Goal: Task Accomplishment & Management: Use online tool/utility

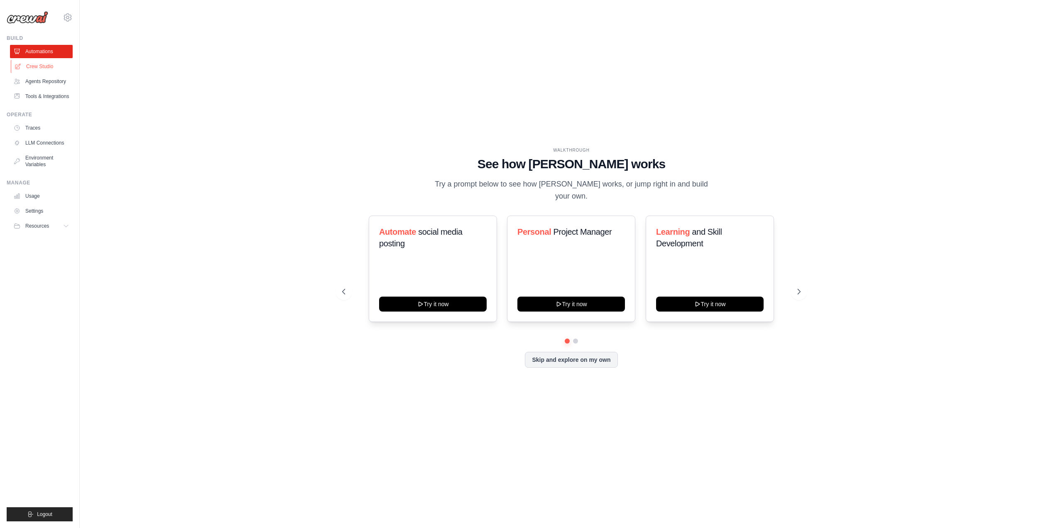
click at [36, 68] on link "Crew Studio" at bounding box center [42, 66] width 63 height 13
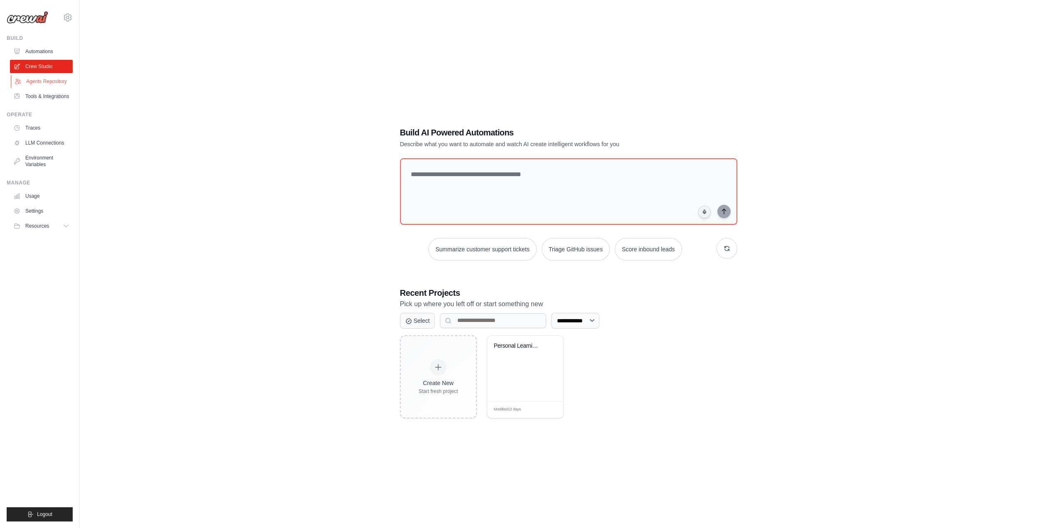
click at [37, 81] on link "Agents Repository" at bounding box center [42, 81] width 63 height 13
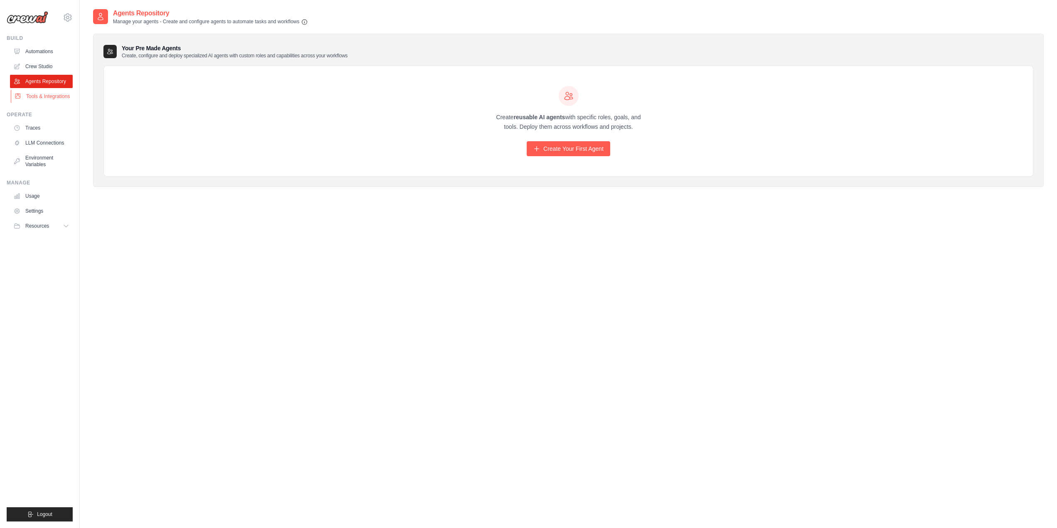
click at [56, 97] on link "Tools & Integrations" at bounding box center [42, 96] width 63 height 13
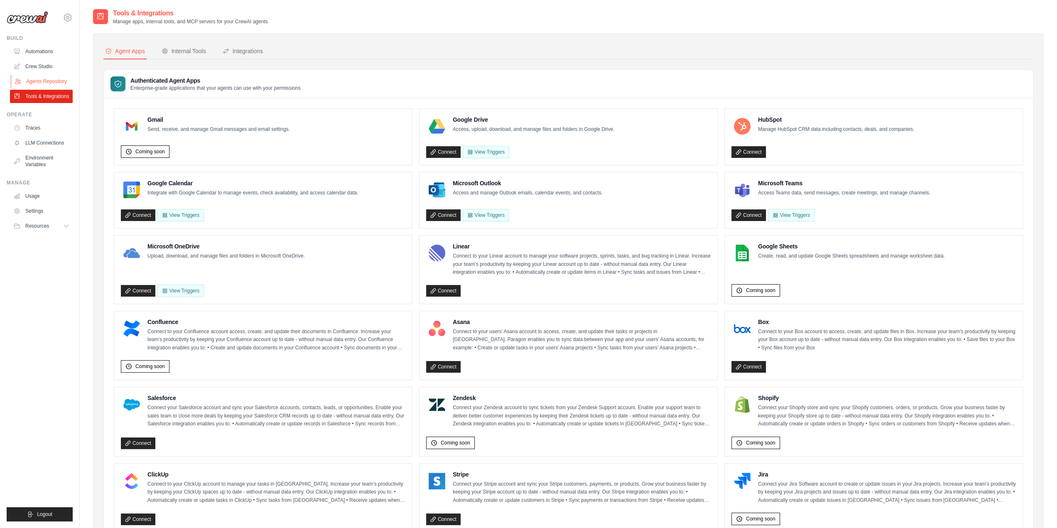
click at [53, 78] on link "Agents Repository" at bounding box center [42, 81] width 63 height 13
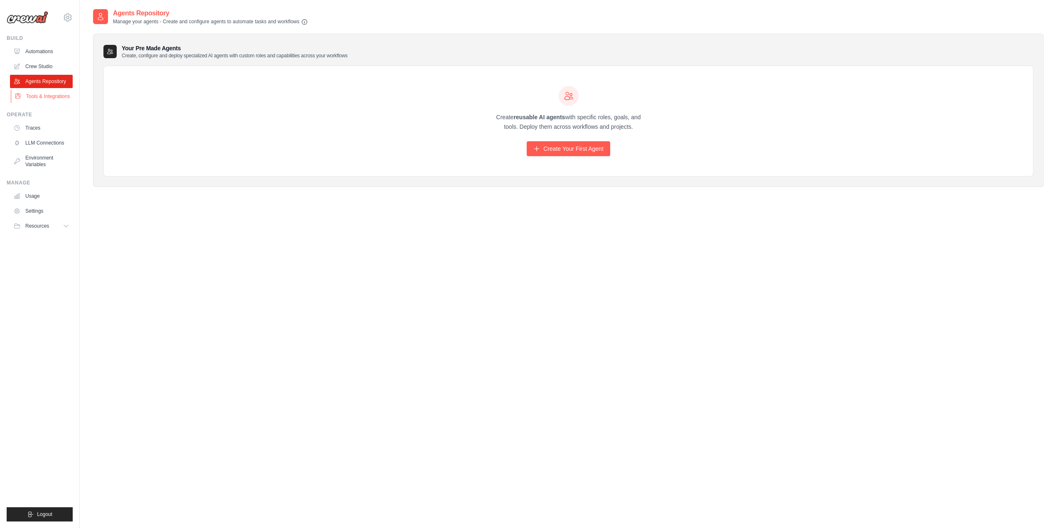
click at [51, 100] on link "Tools & Integrations" at bounding box center [42, 96] width 63 height 13
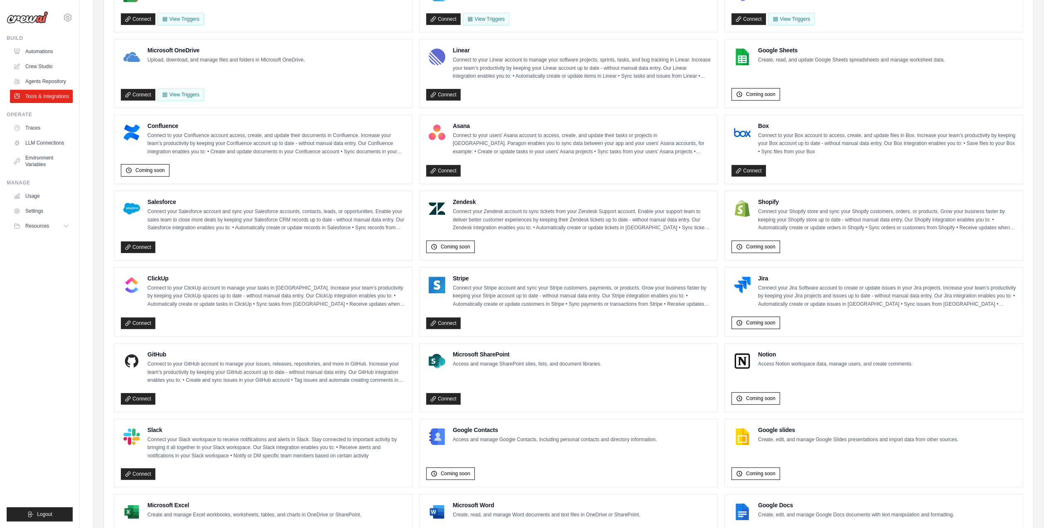
scroll to position [208, 0]
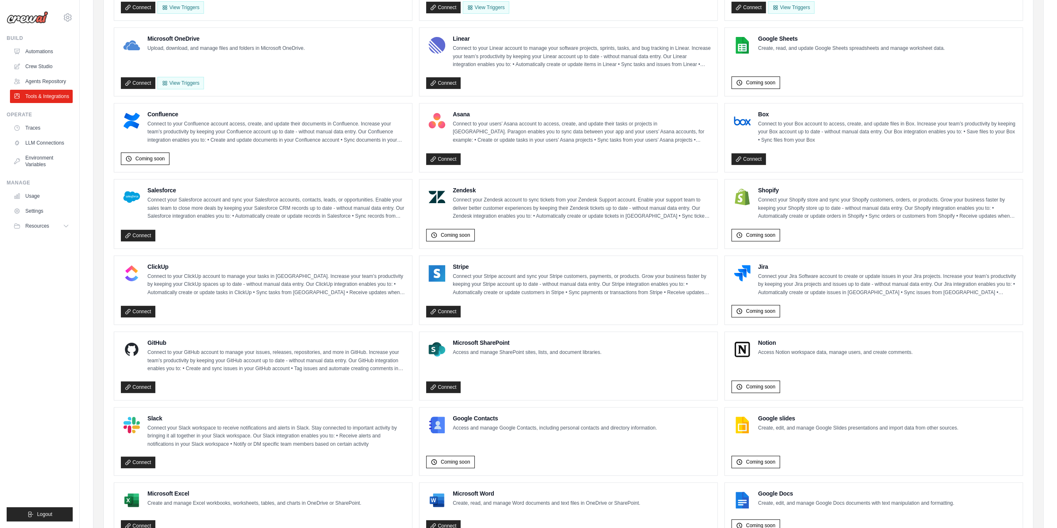
click at [750, 263] on div at bounding box center [742, 273] width 22 height 22
click at [758, 308] on span "Coming soon" at bounding box center [760, 311] width 29 height 7
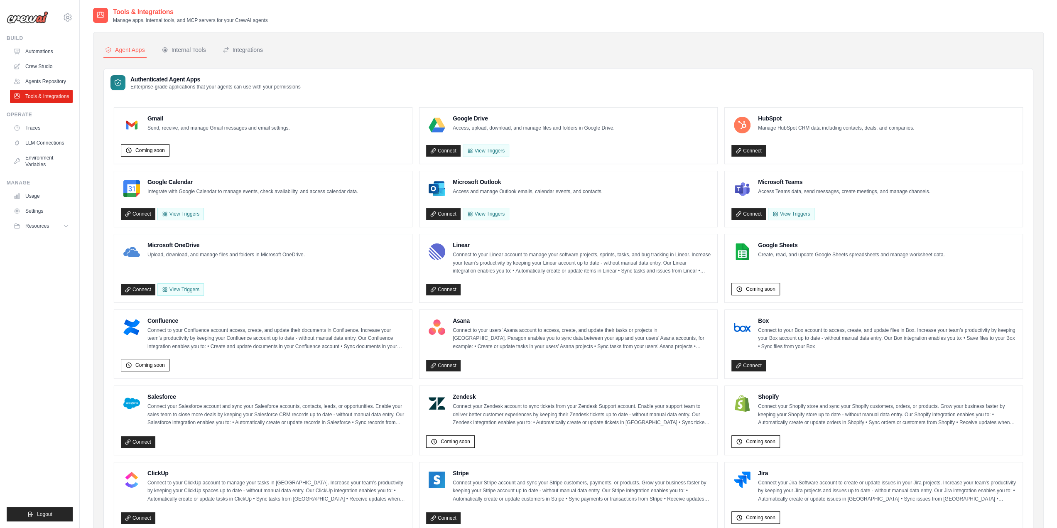
scroll to position [0, 0]
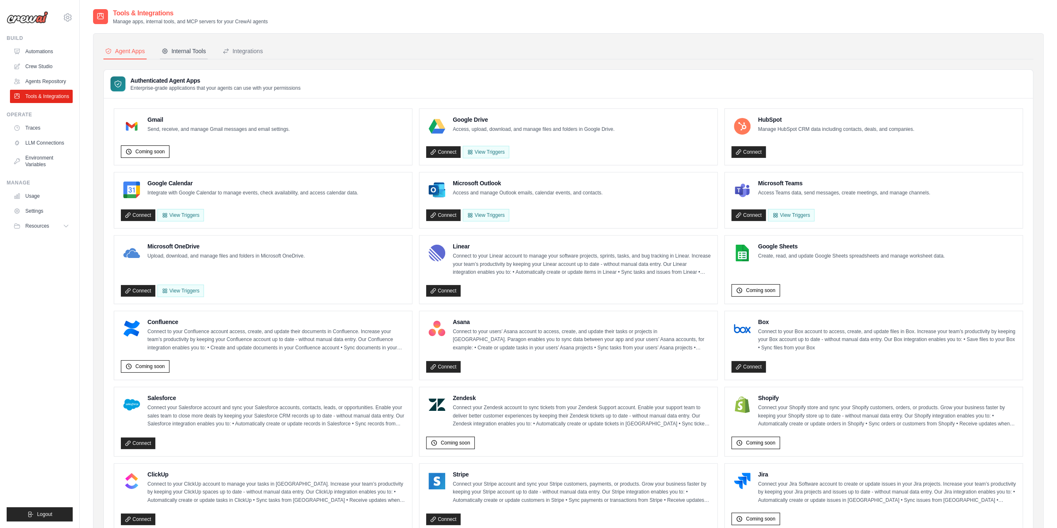
click at [196, 49] on div "Internal Tools" at bounding box center [184, 51] width 44 height 8
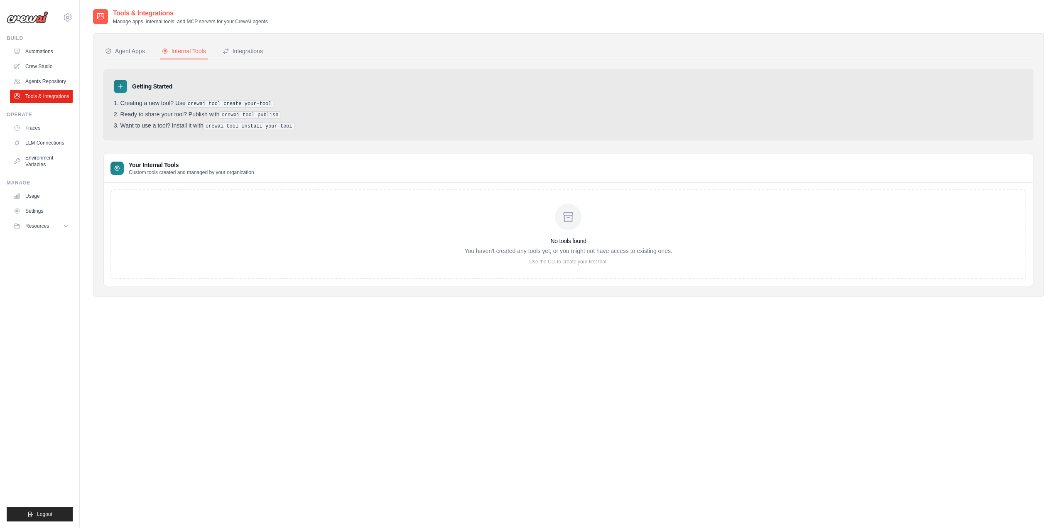
click at [169, 117] on ol "Creating a new tool? Use crewai tool create your-tool Ready to share your tool?…" at bounding box center [568, 115] width 909 height 30
click at [171, 130] on div "Getting Started Creating a new tool? Use crewai tool create your-tool Ready to …" at bounding box center [568, 104] width 930 height 71
click at [115, 168] on icon at bounding box center [117, 168] width 7 height 7
click at [245, 50] on div "Integrations" at bounding box center [243, 51] width 40 height 8
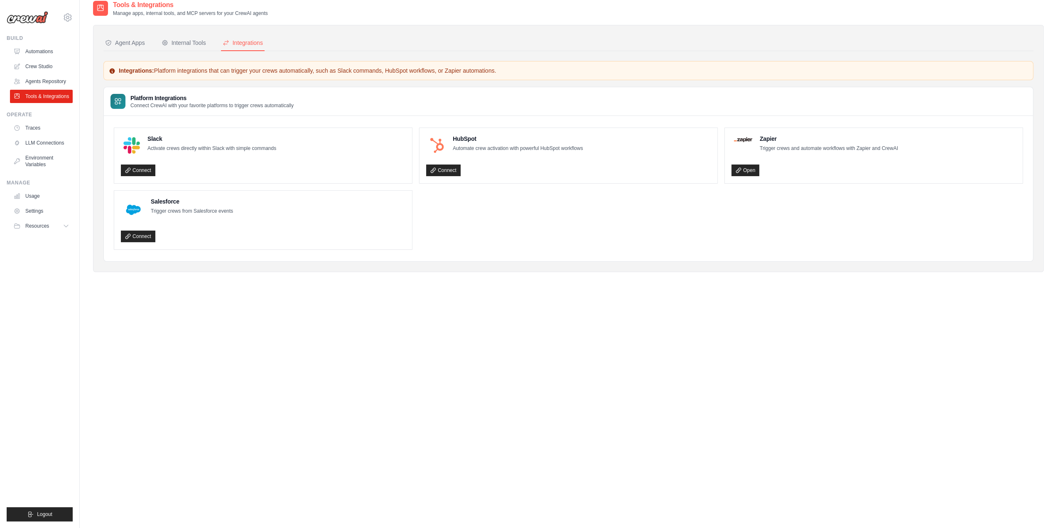
scroll to position [17, 0]
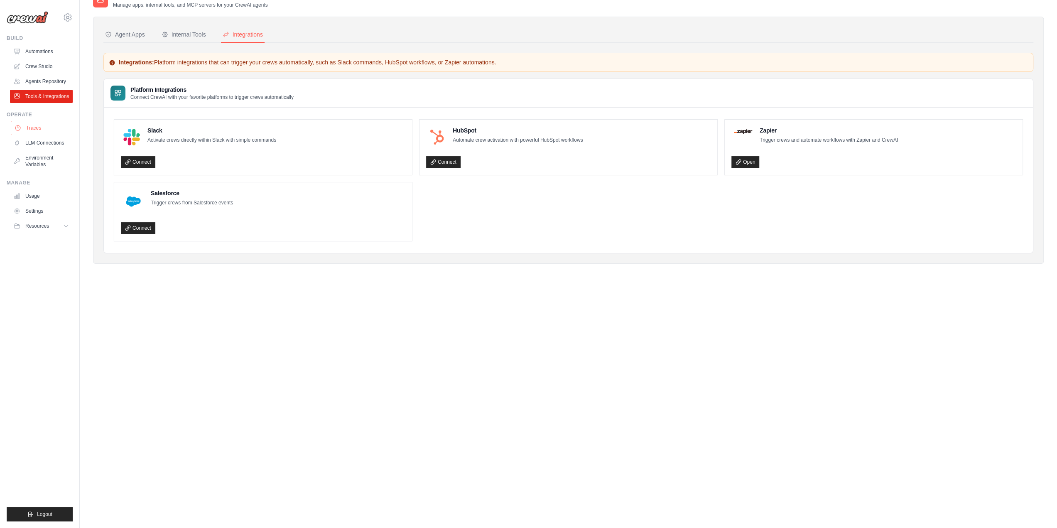
click at [36, 123] on link "Traces" at bounding box center [42, 127] width 63 height 13
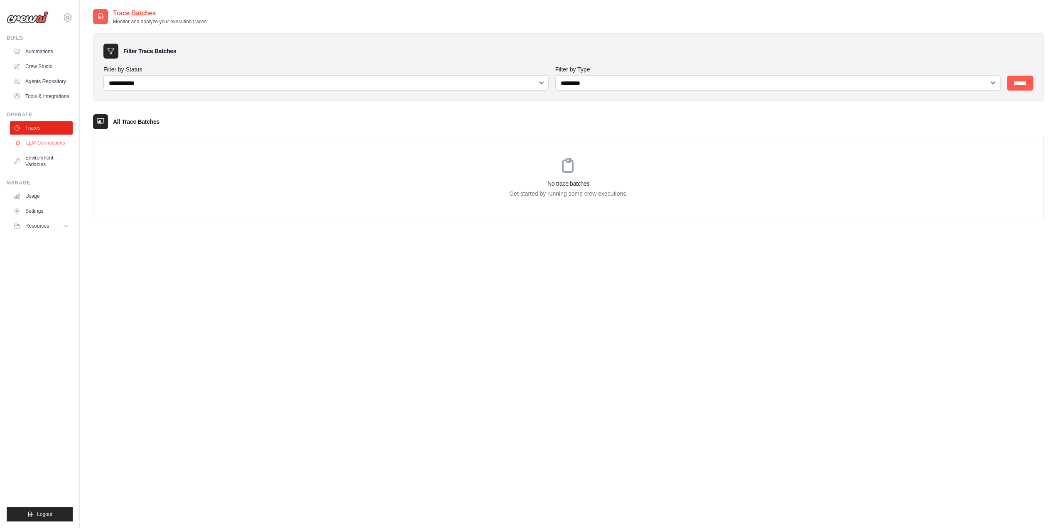
click at [51, 148] on link "LLM Connections" at bounding box center [42, 142] width 63 height 13
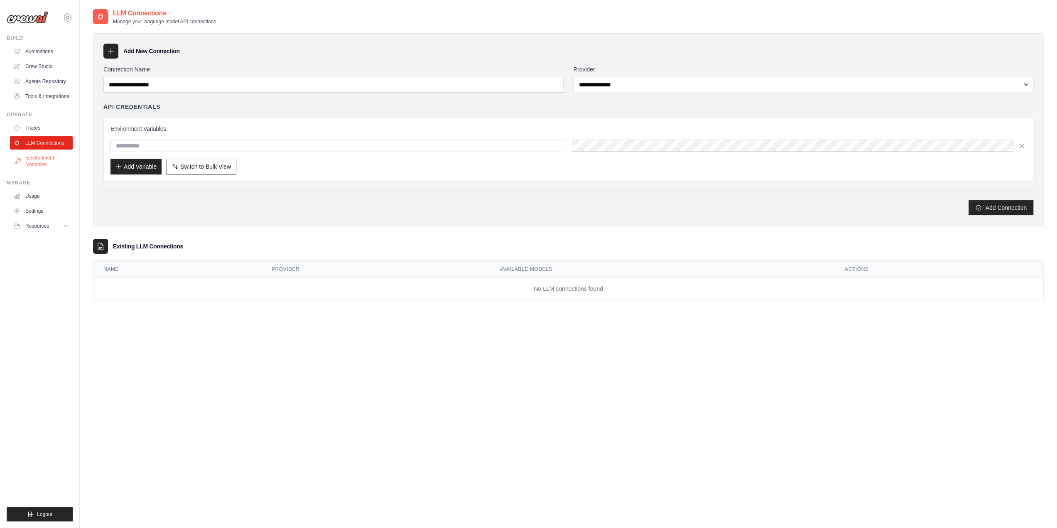
click at [56, 160] on link "Environment Variables" at bounding box center [42, 161] width 63 height 20
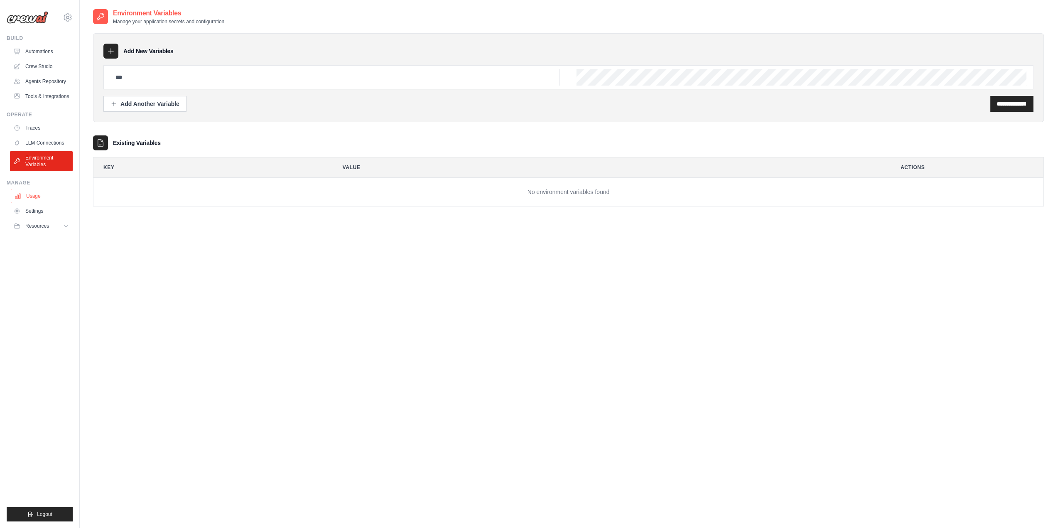
click at [40, 198] on link "Usage" at bounding box center [42, 195] width 63 height 13
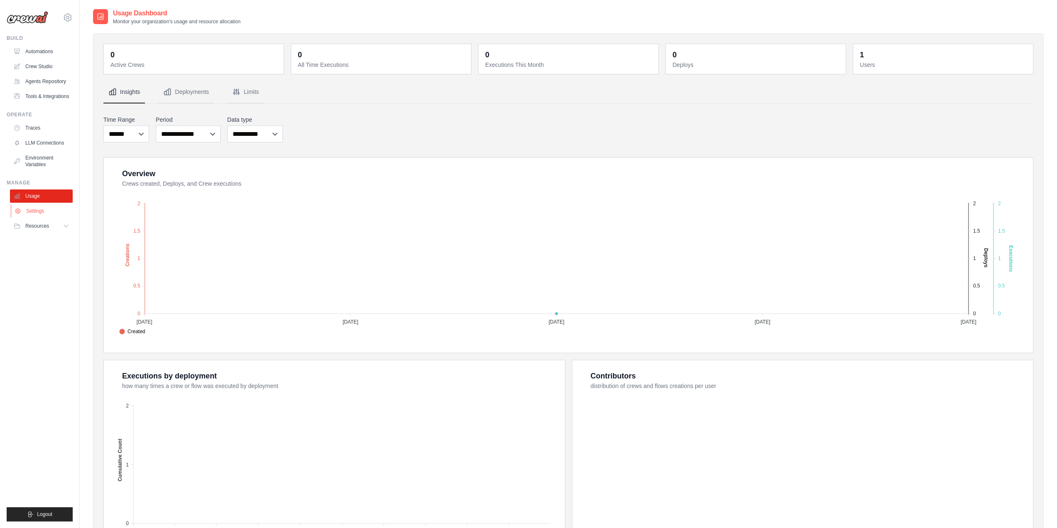
click at [37, 213] on link "Settings" at bounding box center [42, 210] width 63 height 13
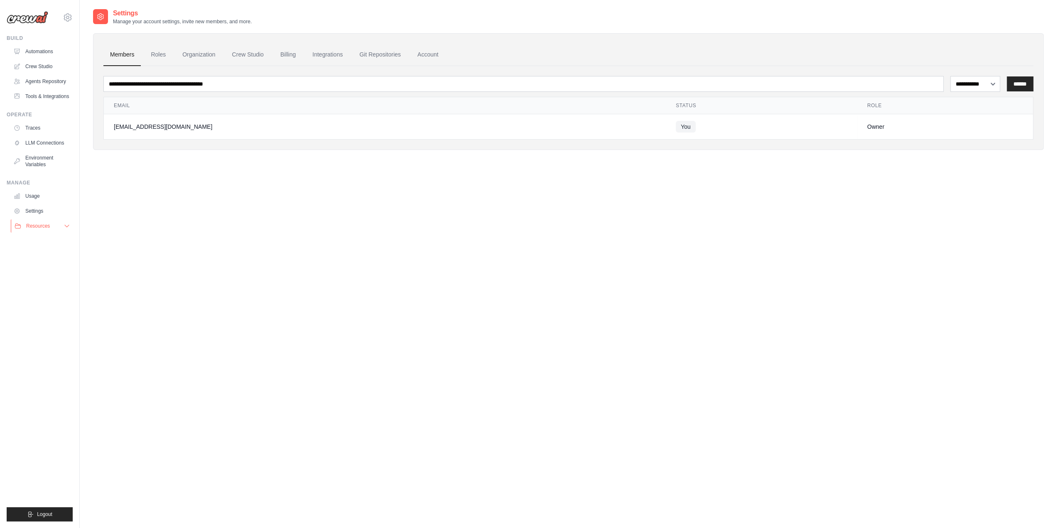
click at [37, 220] on button "Resources" at bounding box center [42, 225] width 63 height 13
click at [47, 244] on link "Documentation" at bounding box center [45, 240] width 58 height 12
click at [41, 253] on span "GitHub" at bounding box center [36, 253] width 15 height 7
click at [38, 263] on span "Blog" at bounding box center [34, 266] width 10 height 7
click at [47, 281] on span "Video Tutorials" at bounding box center [45, 280] width 33 height 7
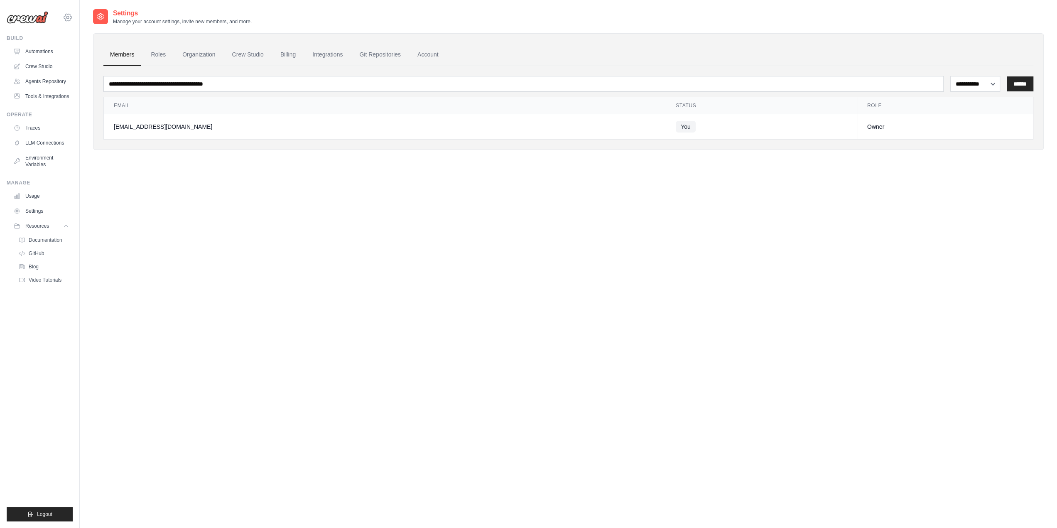
click at [66, 19] on icon at bounding box center [68, 17] width 10 height 10
click at [90, 49] on span "Settings" at bounding box center [103, 51] width 66 height 8
click at [51, 52] on link "Automations" at bounding box center [42, 51] width 63 height 13
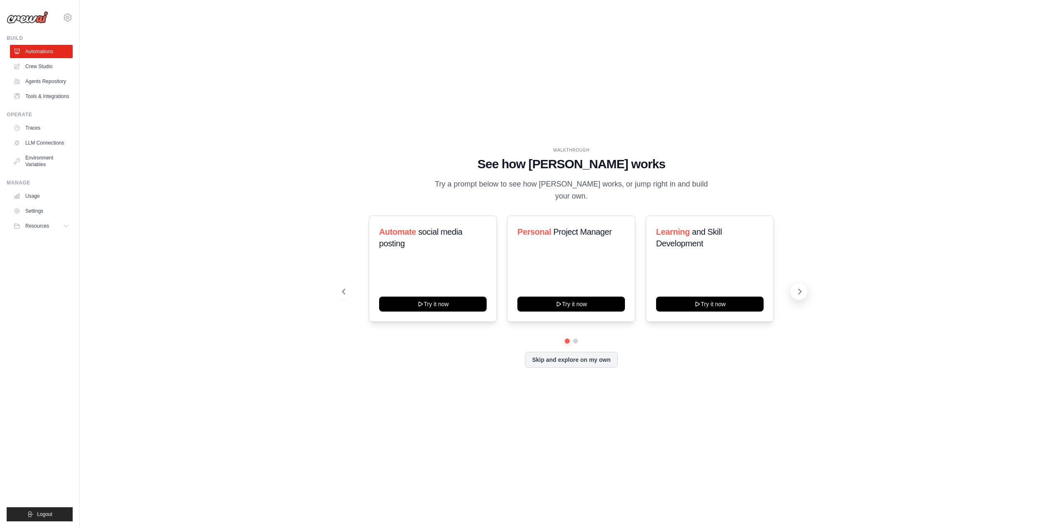
click at [800, 287] on icon at bounding box center [799, 291] width 8 height 8
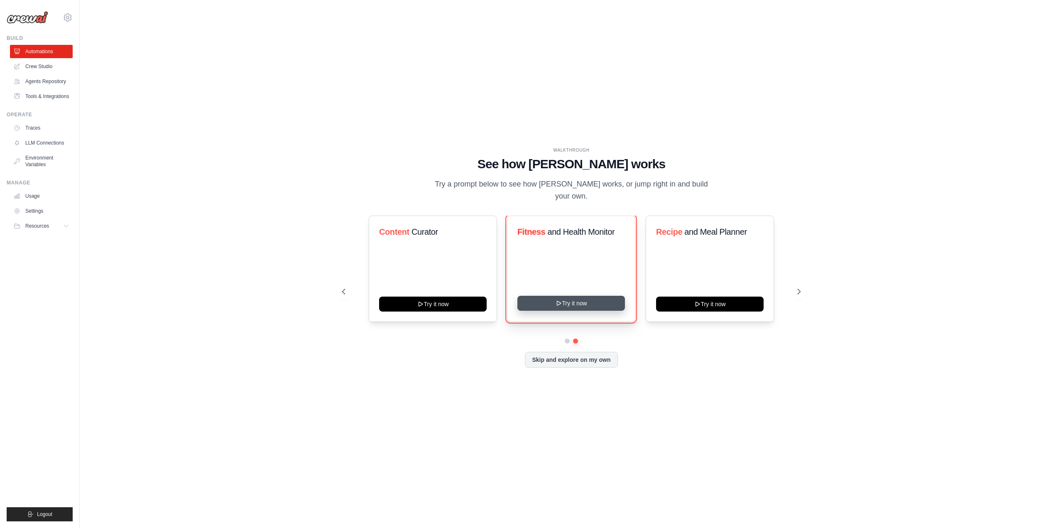
click at [585, 296] on button "Try it now" at bounding box center [571, 303] width 108 height 15
click at [798, 287] on icon at bounding box center [799, 291] width 8 height 8
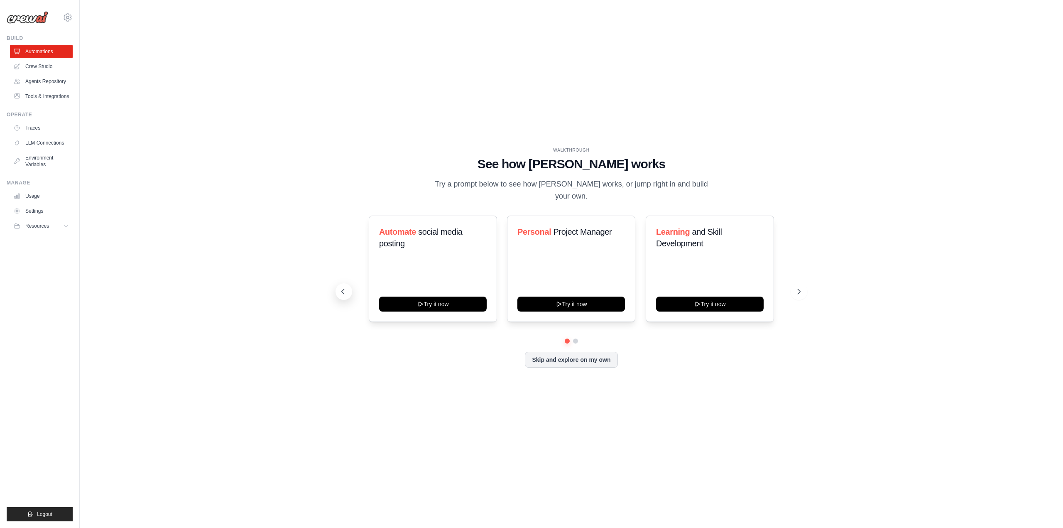
click at [344, 287] on icon at bounding box center [343, 291] width 8 height 8
click at [802, 287] on icon at bounding box center [799, 291] width 8 height 8
click at [427, 298] on button "Try it now" at bounding box center [433, 303] width 108 height 15
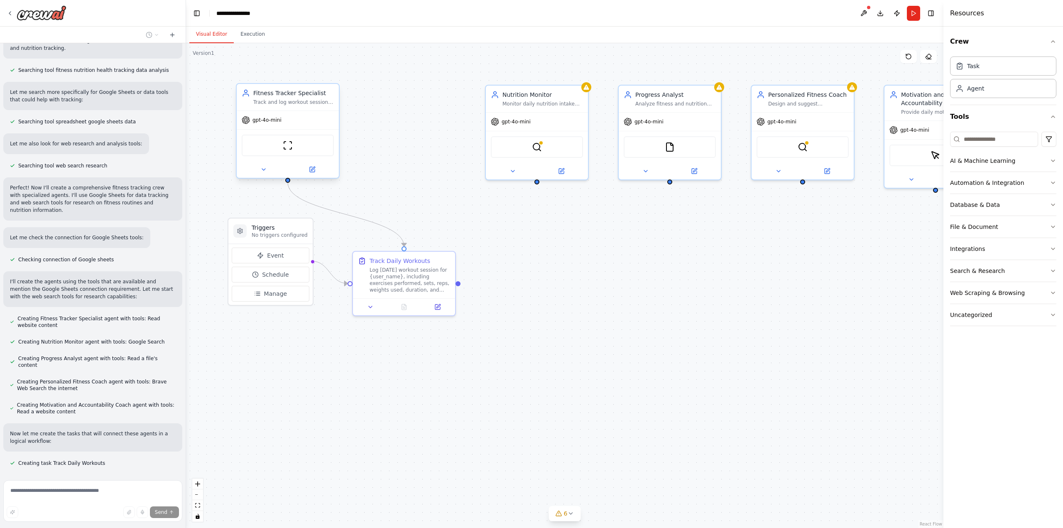
scroll to position [164, 0]
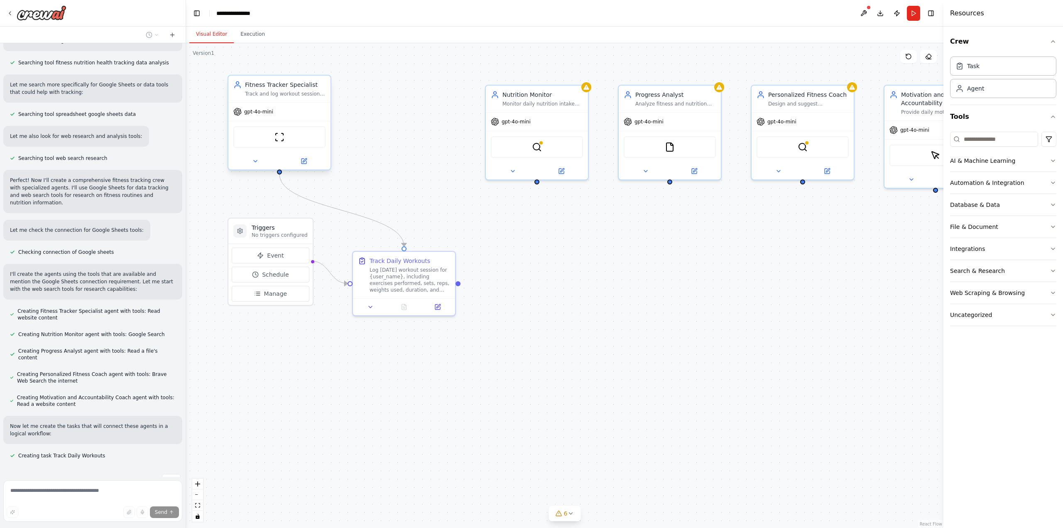
drag, startPoint x: 414, startPoint y: 94, endPoint x: 290, endPoint y: 88, distance: 124.7
click at [290, 88] on div "Fitness Tracker Specialist" at bounding box center [285, 85] width 81 height 8
drag, startPoint x: 520, startPoint y: 96, endPoint x: 418, endPoint y: 90, distance: 101.9
click at [418, 90] on div "Nutrition Monitor Monitor daily nutrition intake for {user_name}, track macronu…" at bounding box center [443, 89] width 81 height 17
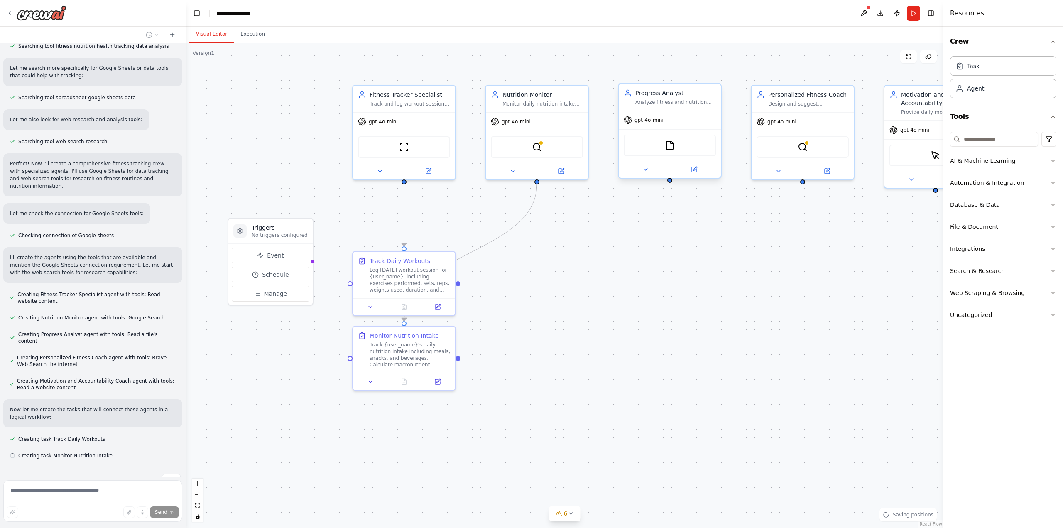
drag, startPoint x: 666, startPoint y: 91, endPoint x: 578, endPoint y: 85, distance: 88.7
click at [578, 85] on div "Triggers No triggers configured Event Schedule Manage Fitness Tracker Specialis…" at bounding box center [564, 285] width 757 height 485
drag, startPoint x: 561, startPoint y: 84, endPoint x: 638, endPoint y: 94, distance: 77.0
click at [638, 94] on div "Progress Analyst" at bounding box center [659, 93] width 81 height 8
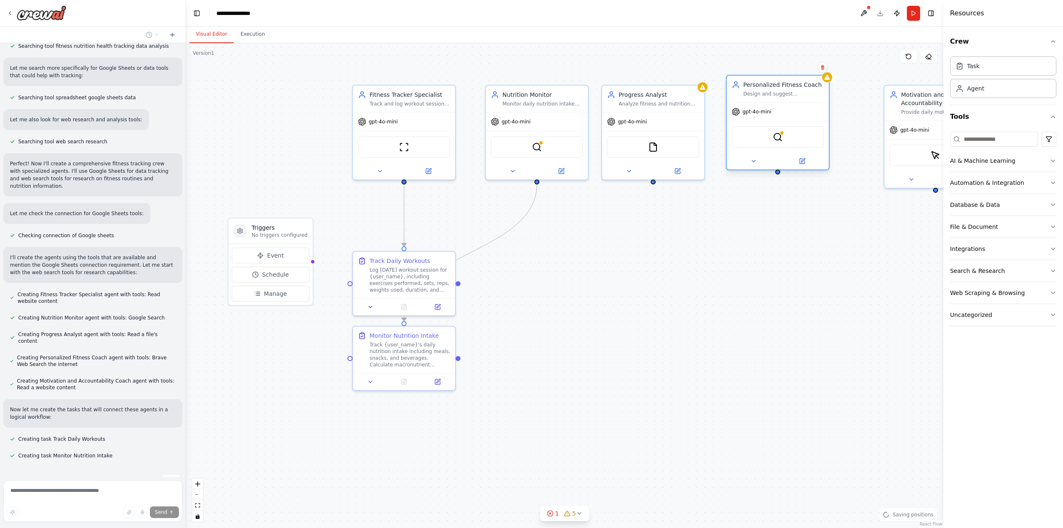
drag, startPoint x: 798, startPoint y: 94, endPoint x: 771, endPoint y: 88, distance: 27.2
click at [771, 88] on div "Personalized Fitness Coach" at bounding box center [783, 85] width 81 height 8
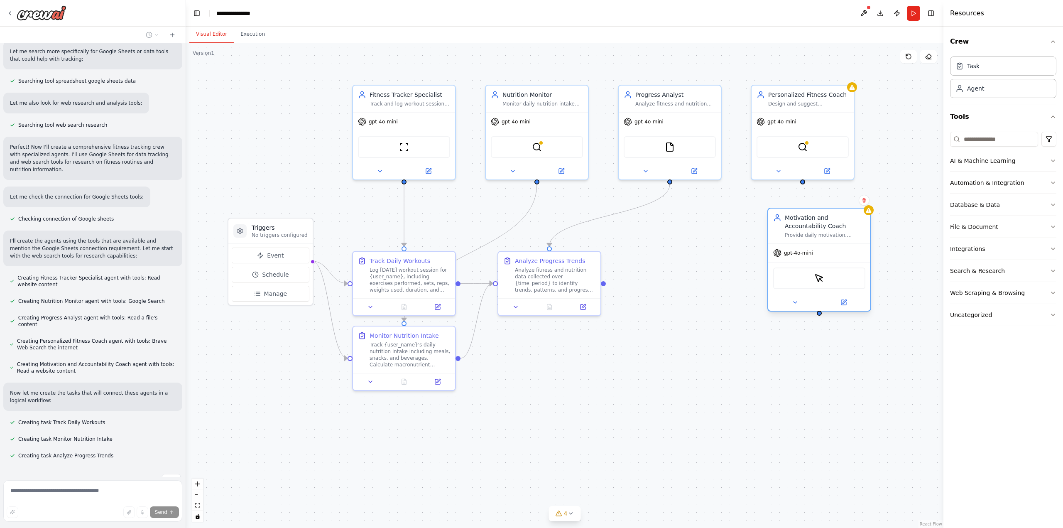
drag, startPoint x: 907, startPoint y: 97, endPoint x: 787, endPoint y: 225, distance: 175.1
click at [787, 225] on div "Motivation and Accountability Coach" at bounding box center [825, 221] width 81 height 17
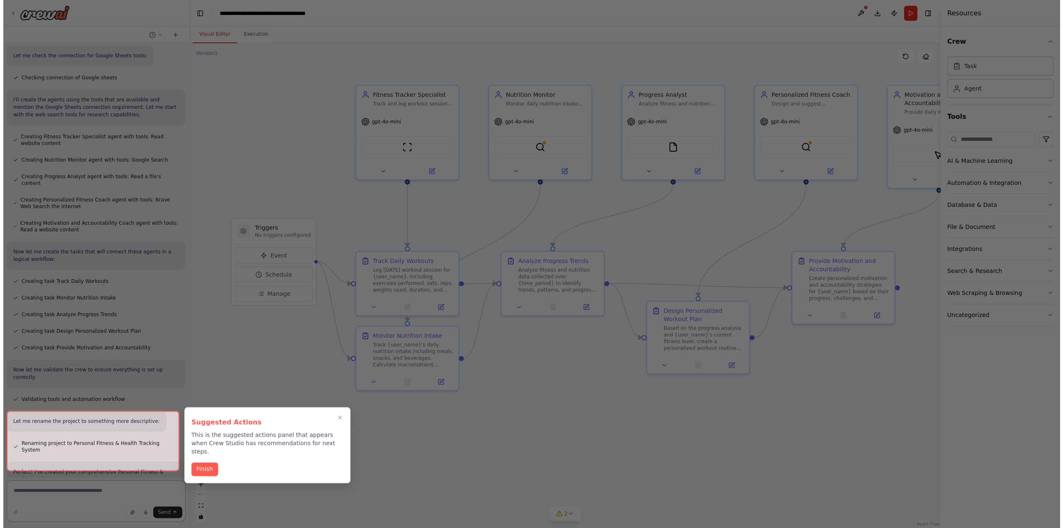
scroll to position [426, 0]
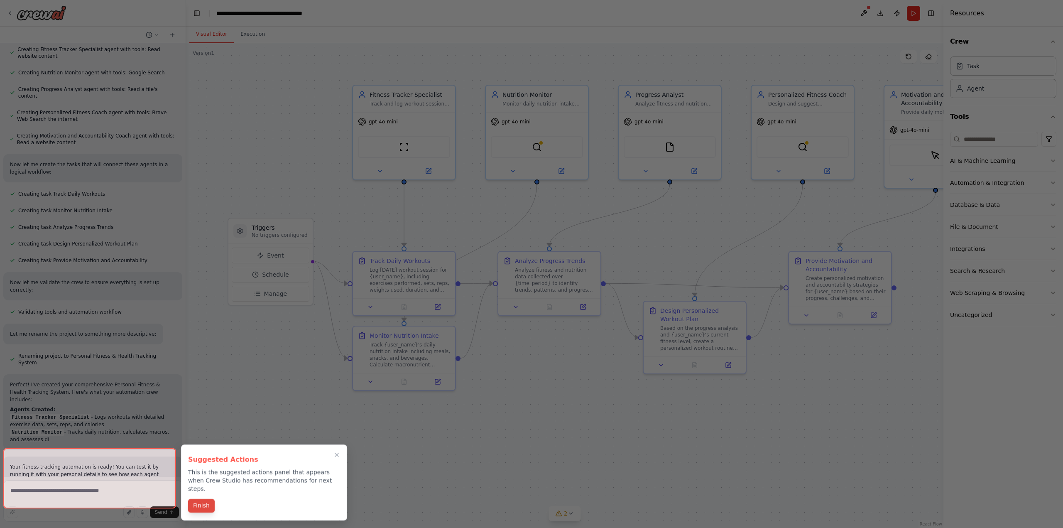
click at [201, 499] on button "Finish" at bounding box center [201, 506] width 27 height 14
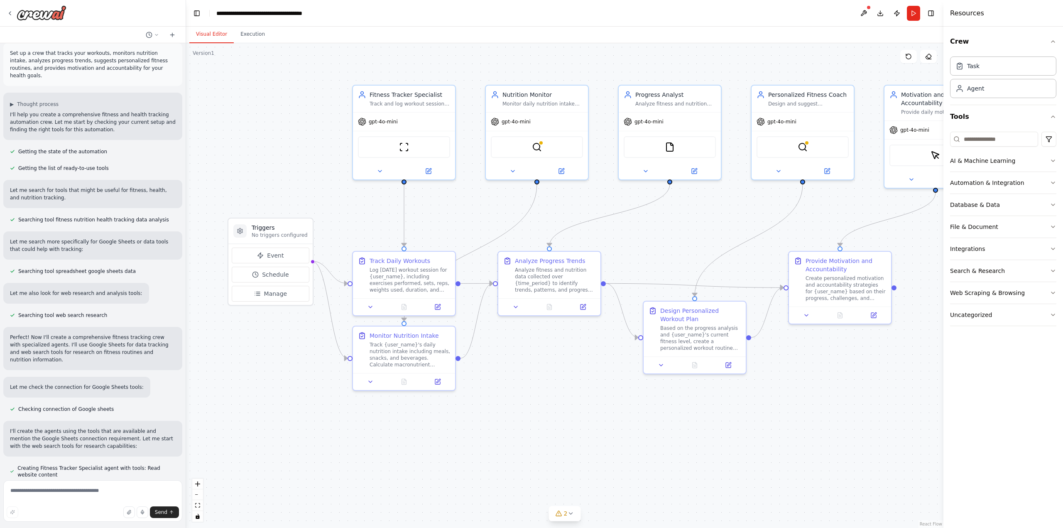
scroll to position [0, 0]
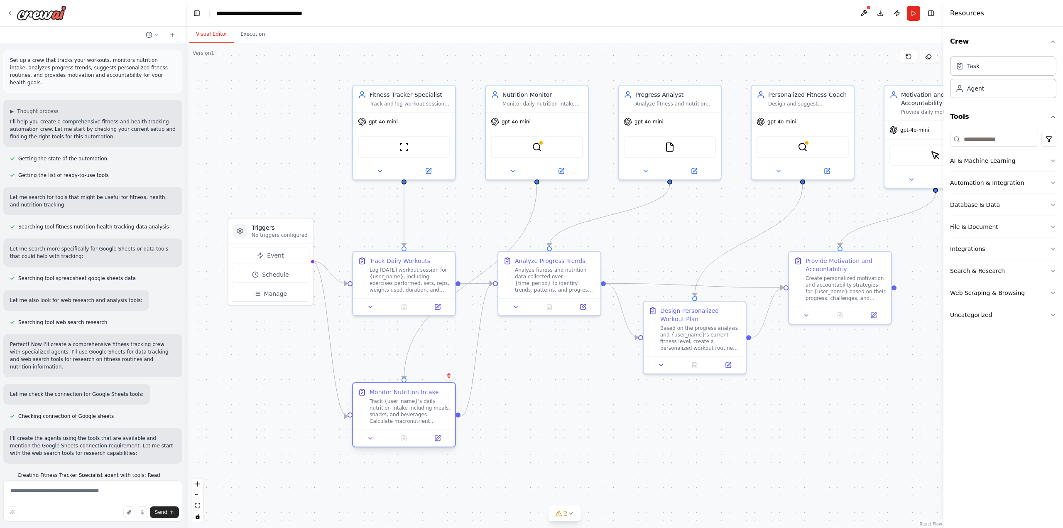
drag, startPoint x: 398, startPoint y: 352, endPoint x: 400, endPoint y: 415, distance: 63.1
click at [400, 415] on div "Track {user_name}'s daily nutrition intake including meals, snacks, and beverag…" at bounding box center [410, 411] width 81 height 27
drag, startPoint x: 536, startPoint y: 318, endPoint x: 552, endPoint y: 404, distance: 87.0
click at [552, 404] on div "Analyze fitness and nutrition data collected over {time_period} to identify tre…" at bounding box center [576, 394] width 81 height 27
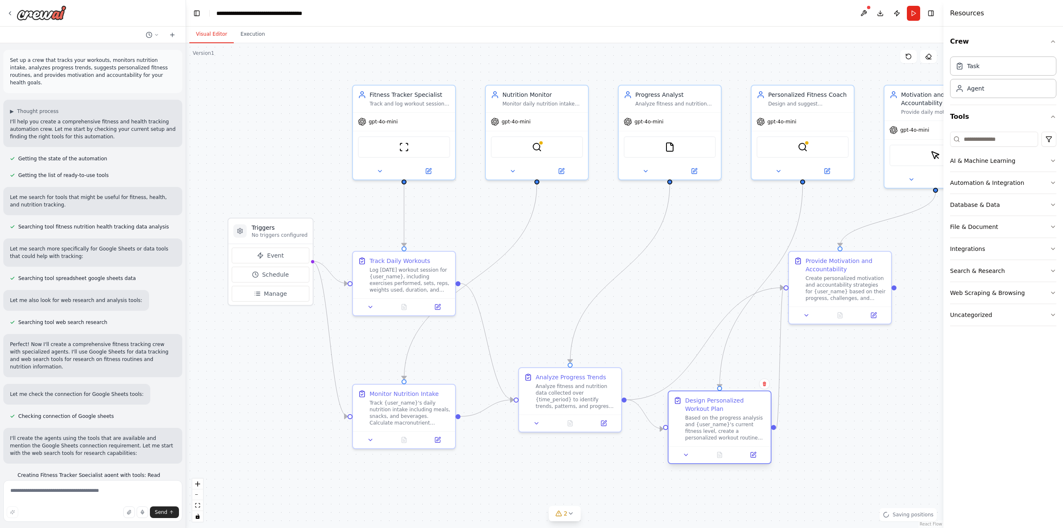
drag, startPoint x: 678, startPoint y: 326, endPoint x: 710, endPoint y: 421, distance: 100.3
click at [710, 421] on div "Based on the progress analysis and {user_name}'s current fitness level, create …" at bounding box center [725, 427] width 81 height 27
drag, startPoint x: 836, startPoint y: 299, endPoint x: 896, endPoint y: 424, distance: 138.9
click at [896, 424] on div "Provide Motivation and Accountability Create personalized motivation and accoun…" at bounding box center [894, 401] width 104 height 73
click at [880, 16] on button "Download" at bounding box center [880, 13] width 13 height 15
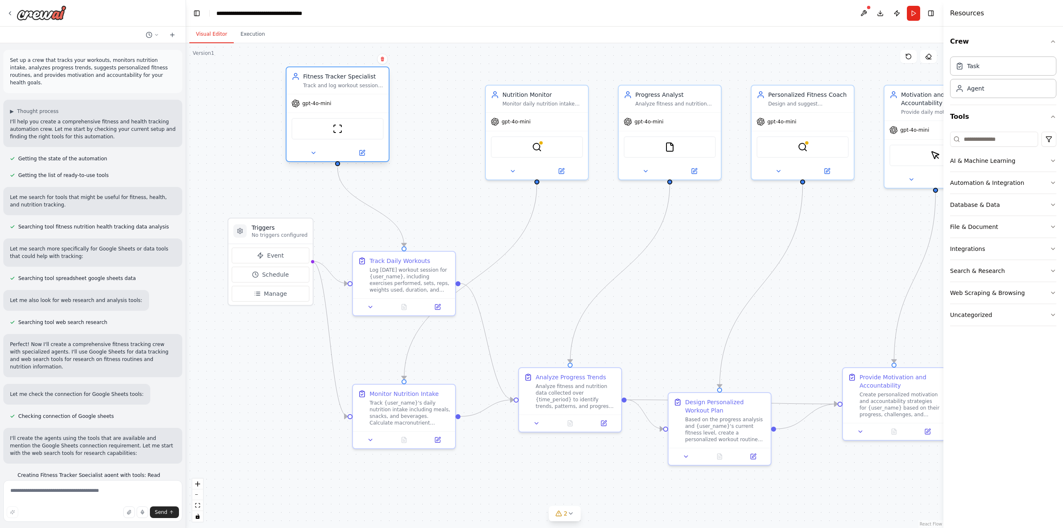
drag, startPoint x: 437, startPoint y: 122, endPoint x: 370, endPoint y: 107, distance: 68.9
click at [370, 107] on div "gpt-4o-mini" at bounding box center [337, 103] width 102 height 18
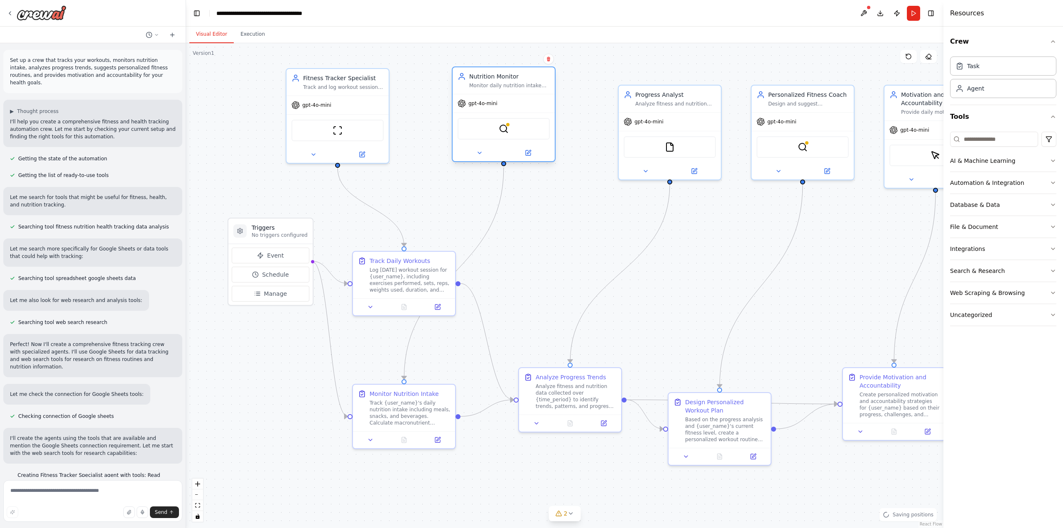
drag, startPoint x: 570, startPoint y: 116, endPoint x: 538, endPoint y: 99, distance: 36.6
click at [538, 99] on div "gpt-4o-mini" at bounding box center [504, 103] width 102 height 18
drag, startPoint x: 693, startPoint y: 137, endPoint x: 655, endPoint y: 107, distance: 48.5
click at [655, 107] on div "FileReadTool" at bounding box center [636, 120] width 102 height 32
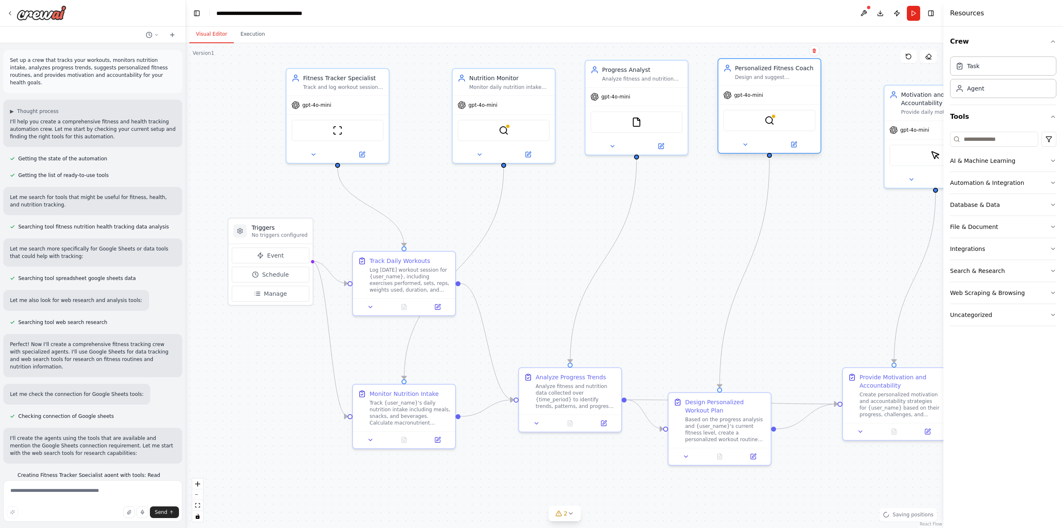
drag, startPoint x: 782, startPoint y: 116, endPoint x: 759, endPoint y: 100, distance: 28.0
click at [759, 100] on div "gpt-4o-mini" at bounding box center [769, 95] width 102 height 18
drag, startPoint x: 922, startPoint y: 108, endPoint x: 869, endPoint y: 89, distance: 55.5
click at [869, 89] on div "Motivation and Accountability Coach Provide daily motivation, encouragement, an…" at bounding box center [891, 84] width 81 height 25
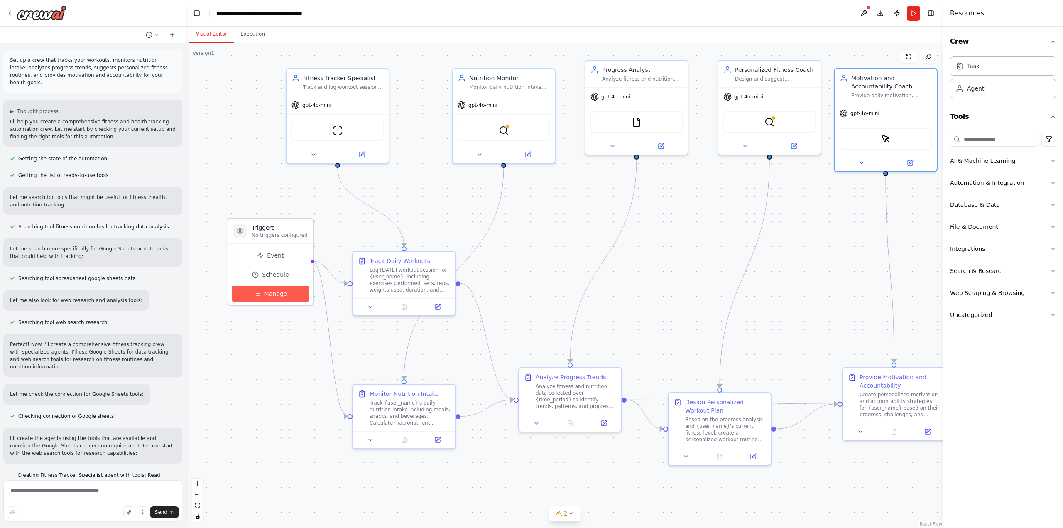
click at [277, 299] on button "Manage" at bounding box center [271, 294] width 78 height 16
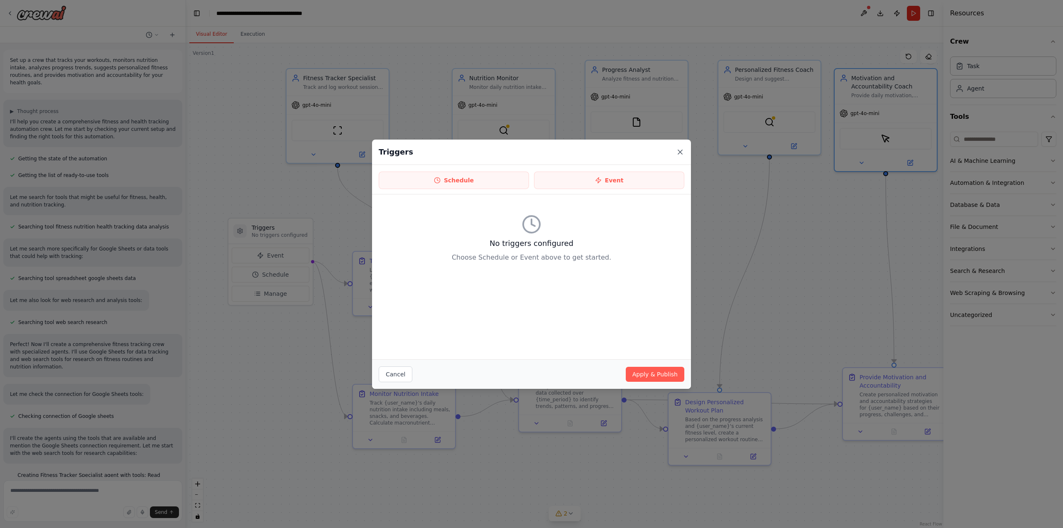
click at [679, 150] on icon at bounding box center [680, 152] width 4 height 4
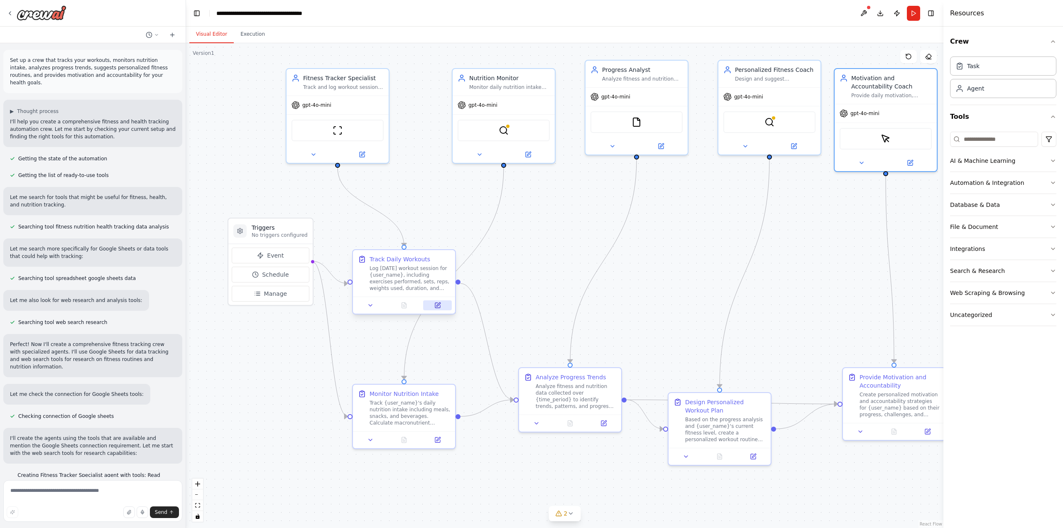
click at [438, 304] on icon at bounding box center [438, 304] width 4 height 4
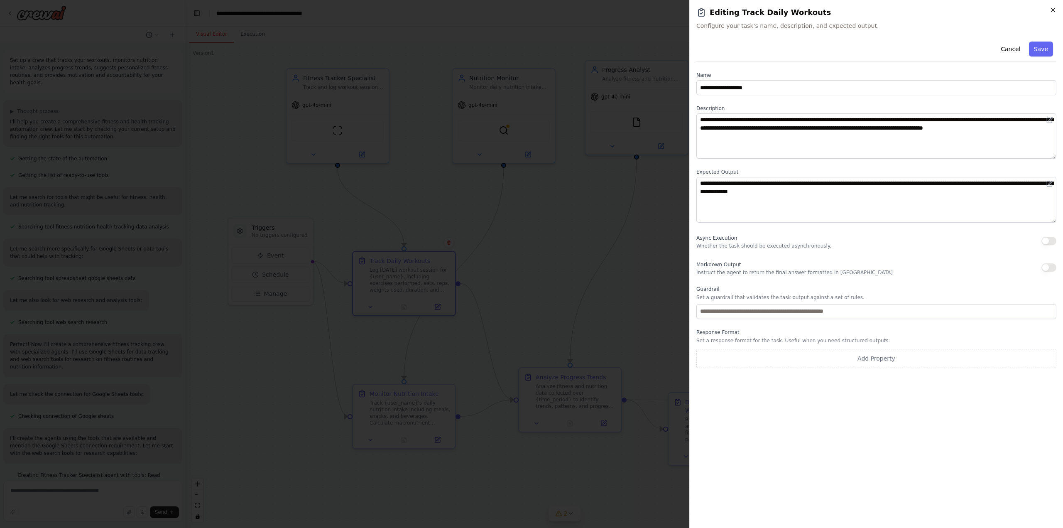
click at [1052, 12] on icon "button" at bounding box center [1053, 10] width 7 height 7
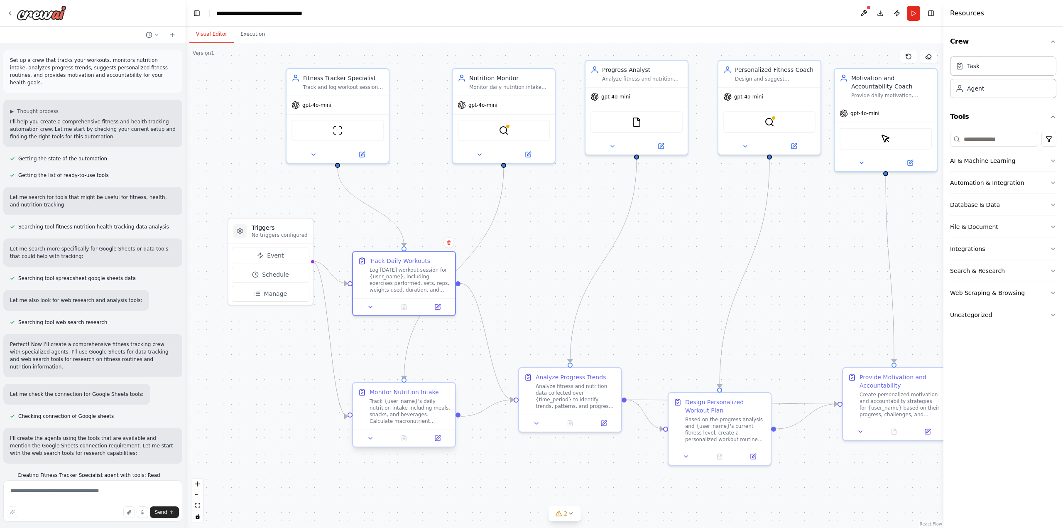
click at [428, 420] on div "Track {user_name}'s daily nutrition intake including meals, snacks, and beverag…" at bounding box center [410, 411] width 81 height 27
click at [427, 411] on div "Track {user_name}'s daily nutrition intake including meals, snacks, and beverag…" at bounding box center [410, 411] width 81 height 27
click at [595, 401] on div "Analyze fitness and nutrition data collected over {time_period} to identify tre…" at bounding box center [576, 394] width 81 height 27
click at [727, 432] on div "Based on the progress analysis and {user_name}'s current fitness level, create …" at bounding box center [725, 427] width 81 height 27
click at [894, 406] on div "Create personalized motivation and accountability strategies for {user_name} ba…" at bounding box center [899, 402] width 81 height 27
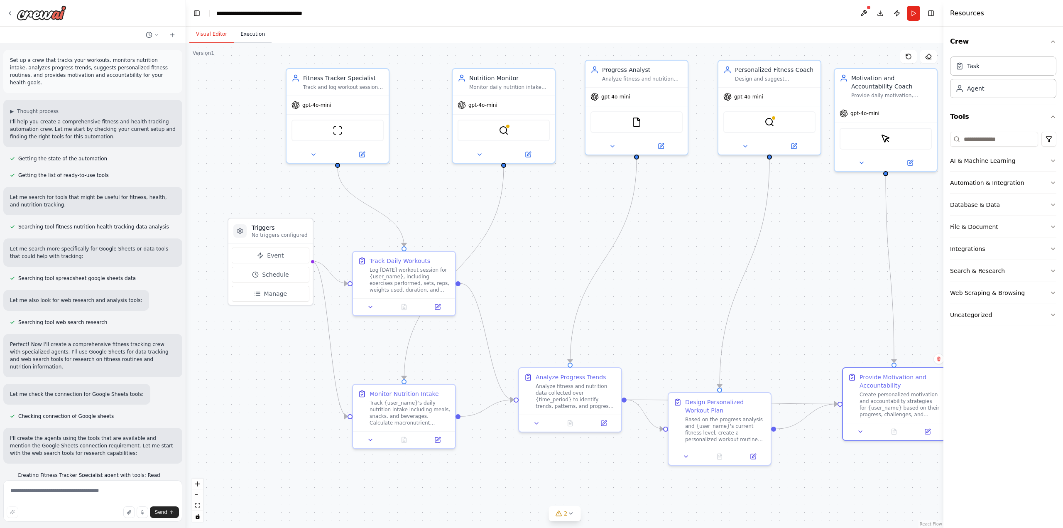
click at [248, 35] on button "Execution" at bounding box center [253, 34] width 38 height 17
click at [210, 37] on button "Visual Editor" at bounding box center [211, 34] width 44 height 17
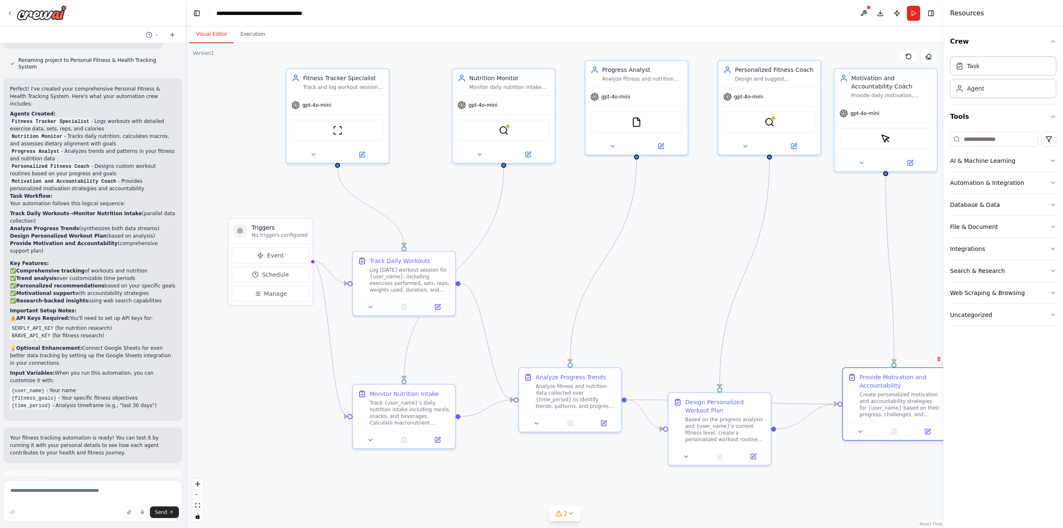
scroll to position [729, 0]
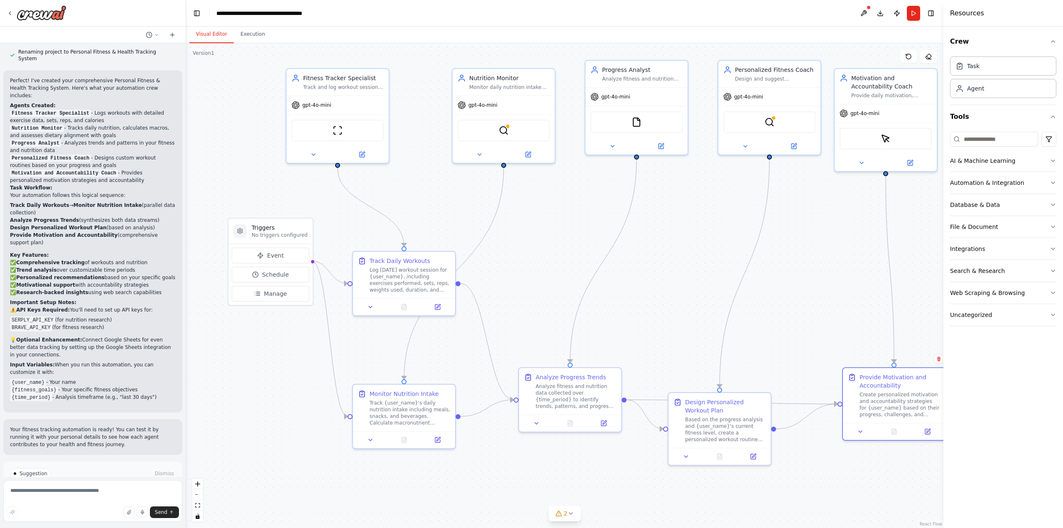
click at [121, 502] on button "Run Automation" at bounding box center [93, 508] width 166 height 13
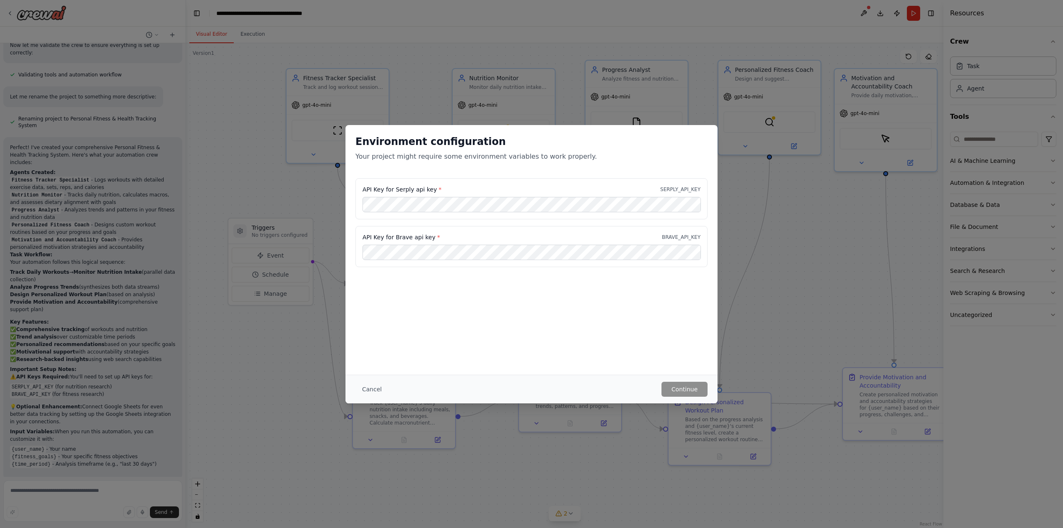
click at [779, 256] on div "Environment configuration Your project might require some environment variables…" at bounding box center [531, 264] width 1063 height 528
click at [482, 40] on div "Environment configuration Your project might require some environment variables…" at bounding box center [531, 264] width 1063 height 528
click at [445, 185] on div "API Key for Serply api key * SERPLY_API_KEY" at bounding box center [531, 189] width 338 height 8
click at [372, 391] on button "Cancel" at bounding box center [371, 389] width 33 height 15
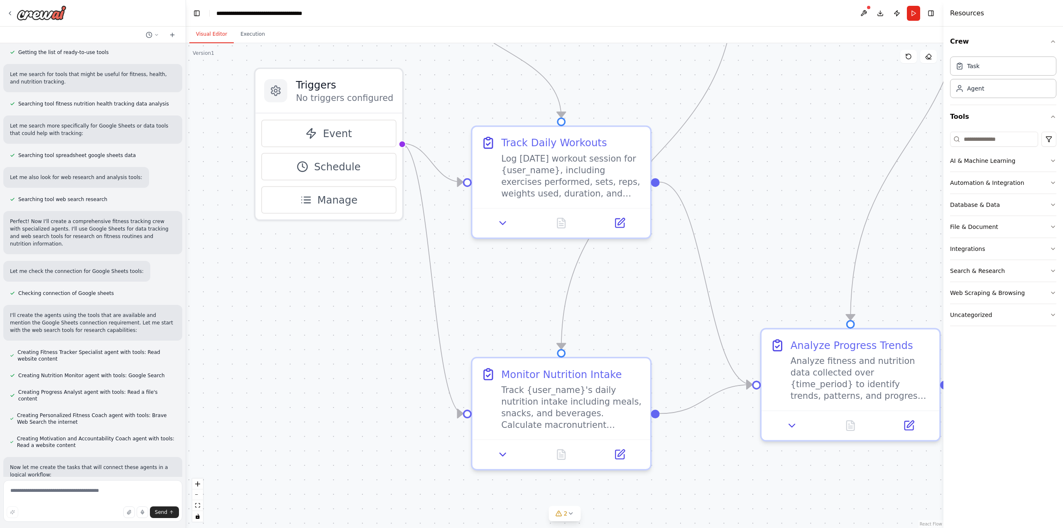
scroll to position [0, 0]
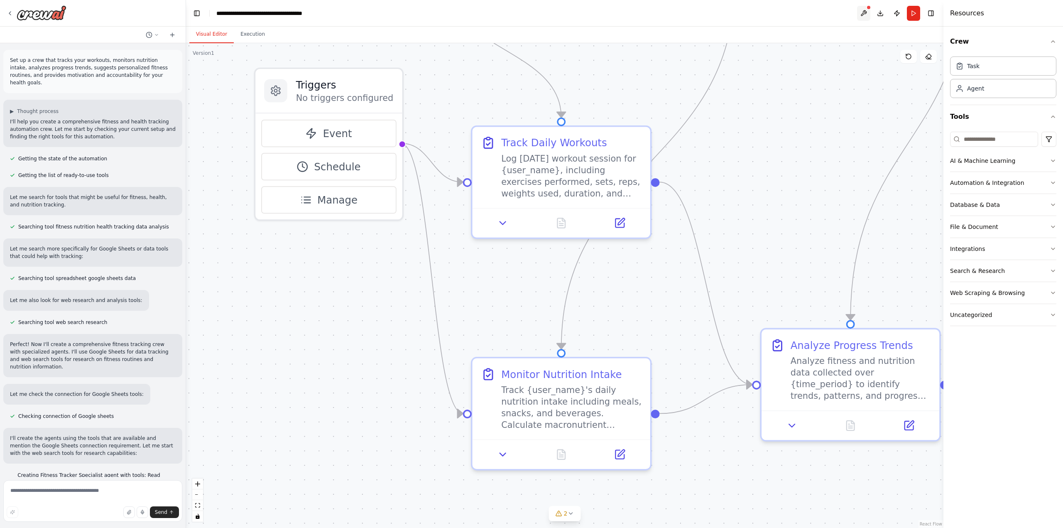
click at [864, 10] on button at bounding box center [863, 13] width 13 height 15
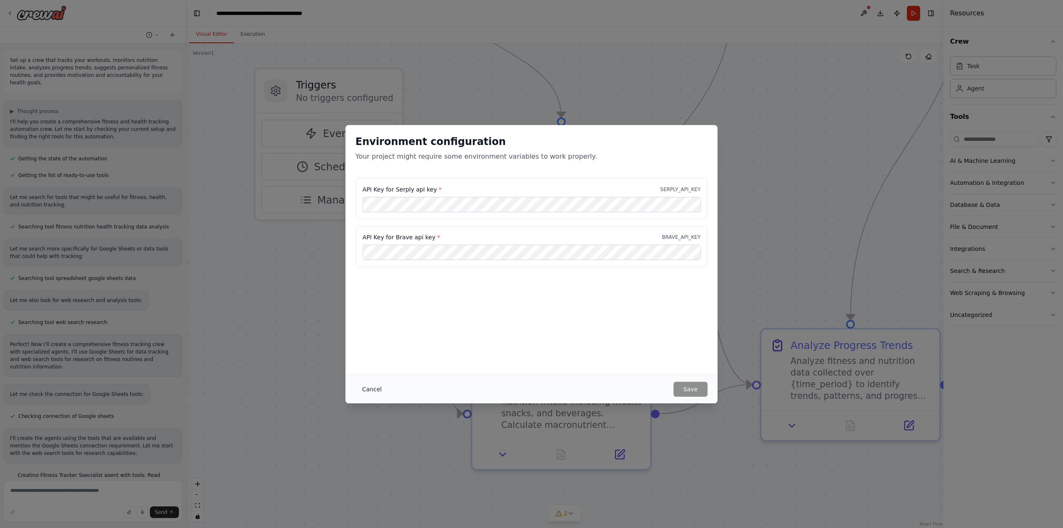
click at [374, 389] on button "Cancel" at bounding box center [371, 389] width 33 height 15
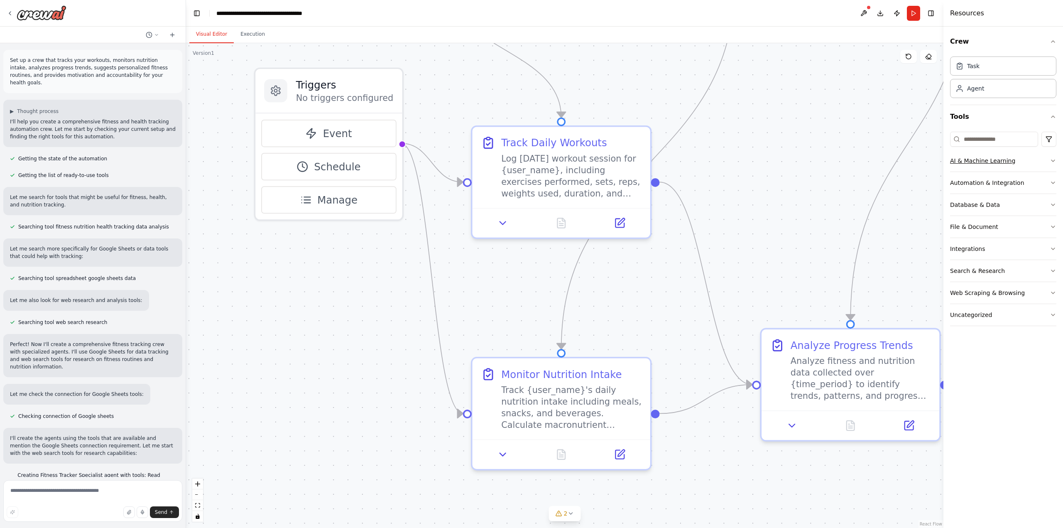
click at [1048, 159] on button "AI & Machine Learning" at bounding box center [1003, 161] width 106 height 22
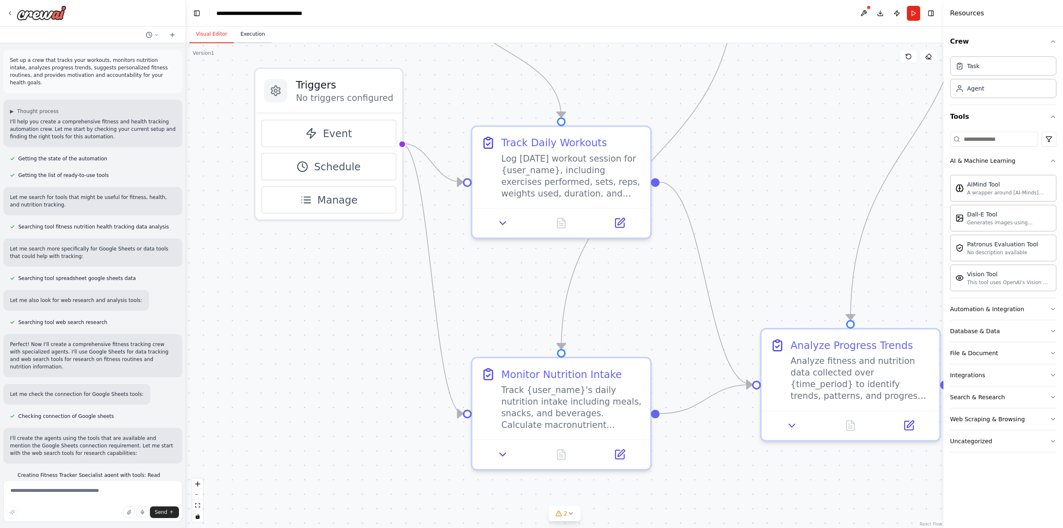
click at [252, 33] on button "Execution" at bounding box center [253, 34] width 38 height 17
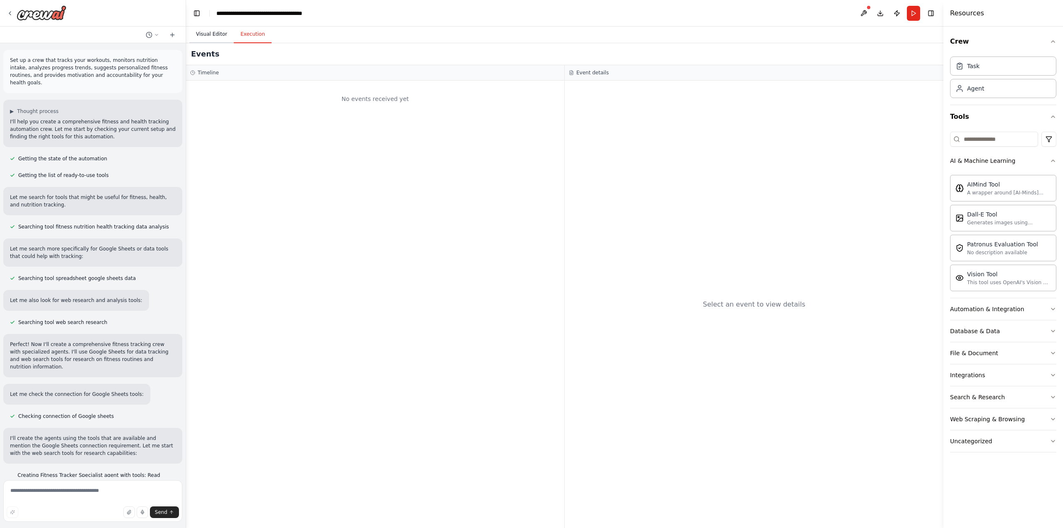
click at [208, 35] on button "Visual Editor" at bounding box center [211, 34] width 44 height 17
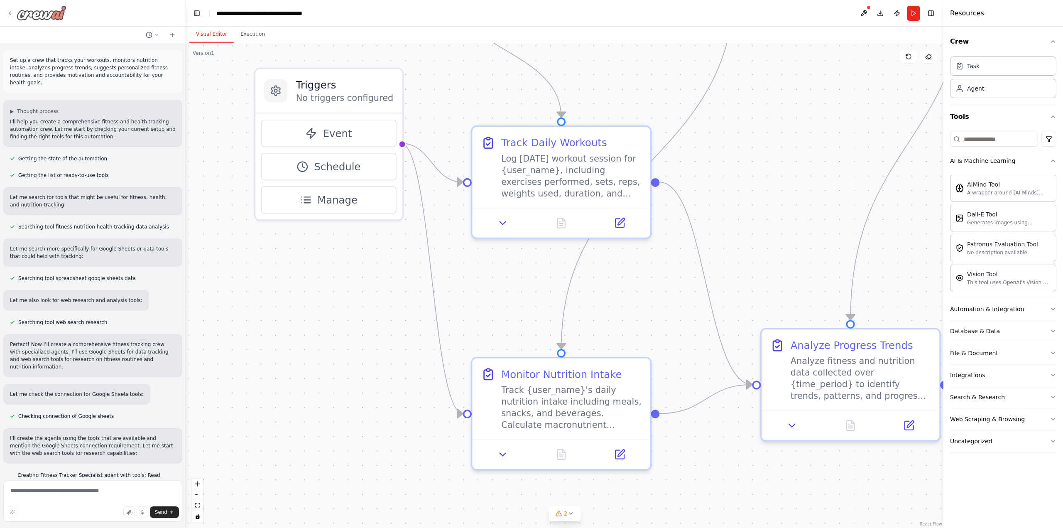
click at [13, 11] on icon at bounding box center [10, 13] width 7 height 7
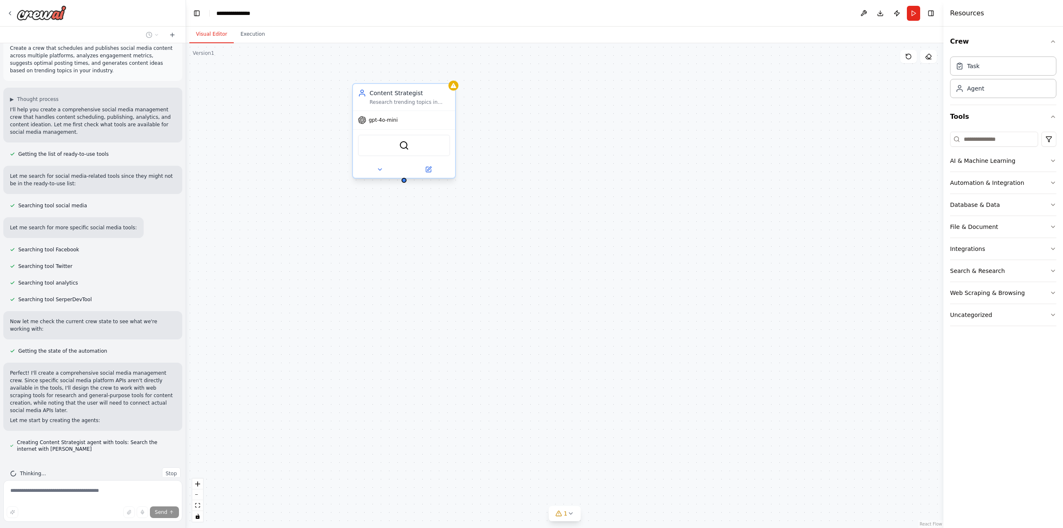
scroll to position [35, 0]
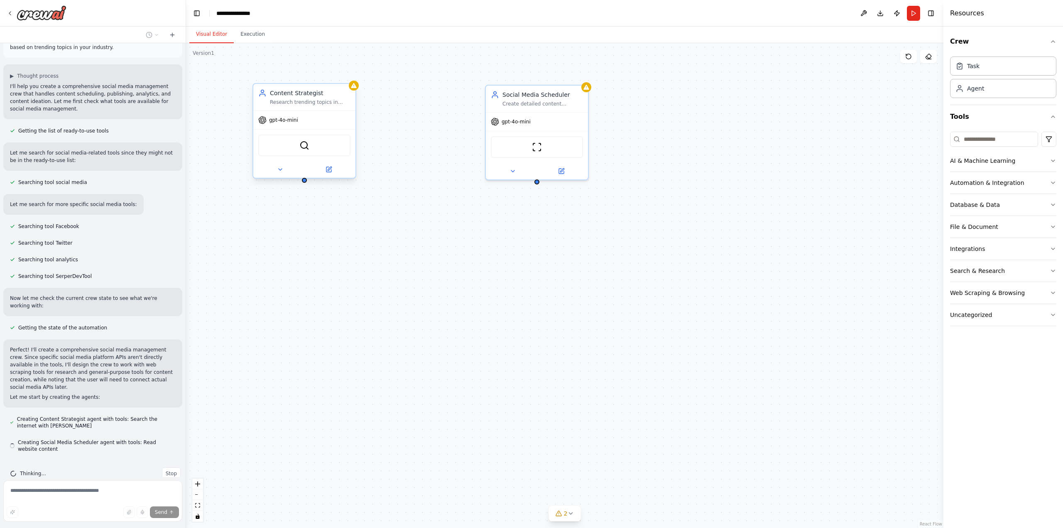
drag, startPoint x: 403, startPoint y: 101, endPoint x: 280, endPoint y: 101, distance: 122.5
click at [294, 103] on div "Research trending topics in {industry} and generate creative content ideas for …" at bounding box center [310, 102] width 81 height 7
drag, startPoint x: 276, startPoint y: 101, endPoint x: 236, endPoint y: 93, distance: 40.6
click at [236, 93] on div "Research trending topics in {industry} and generate creative content ideas for …" at bounding box center [260, 94] width 81 height 7
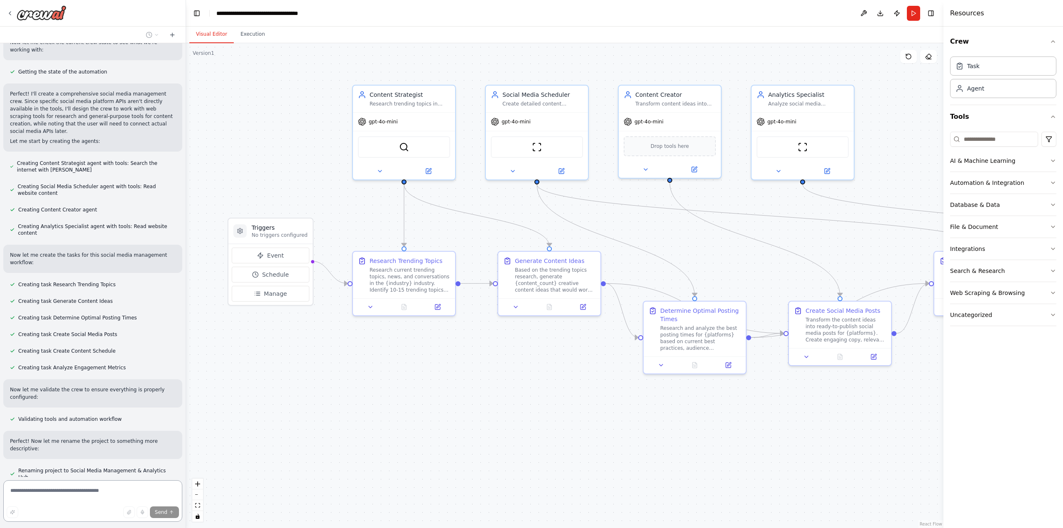
scroll to position [346, 0]
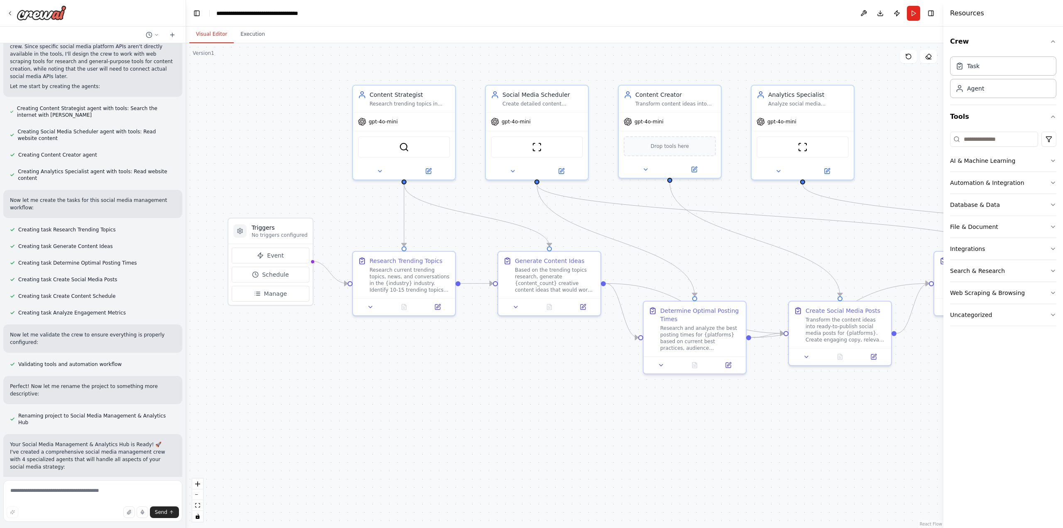
click at [311, 39] on div "Visual Editor Execution" at bounding box center [564, 35] width 757 height 17
